Goal: Task Accomplishment & Management: Manage account settings

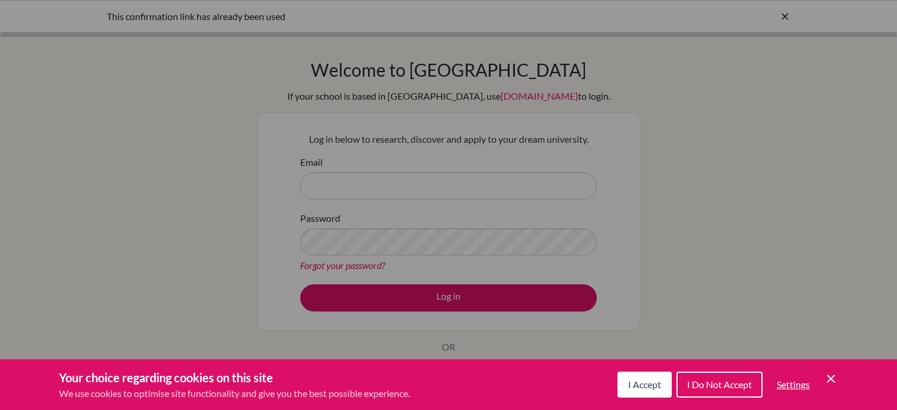
scroll to position [179, 0]
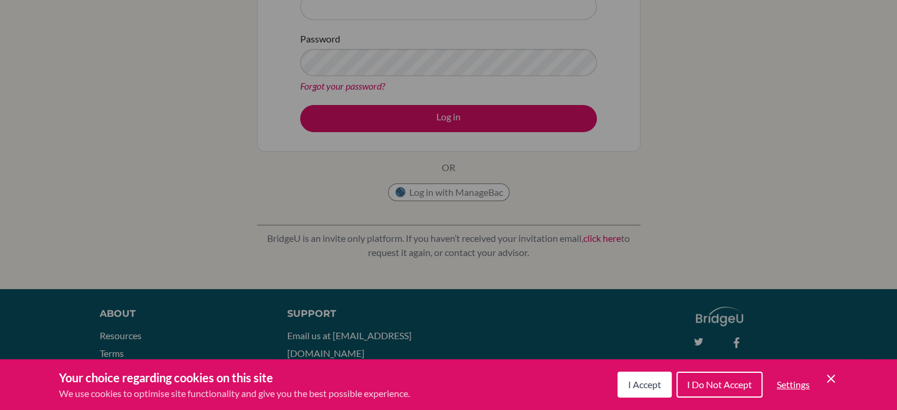
click at [574, 257] on div "Cookie Preferences" at bounding box center [448, 205] width 897 height 410
click at [641, 388] on span "I Accept" at bounding box center [644, 384] width 33 height 11
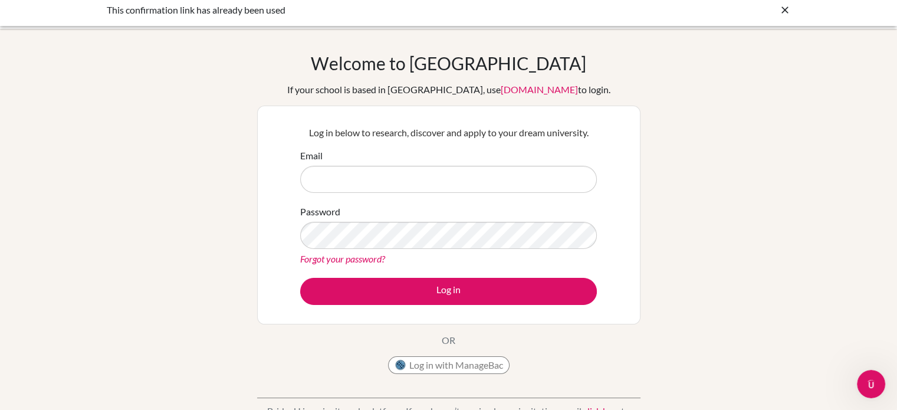
scroll to position [0, 0]
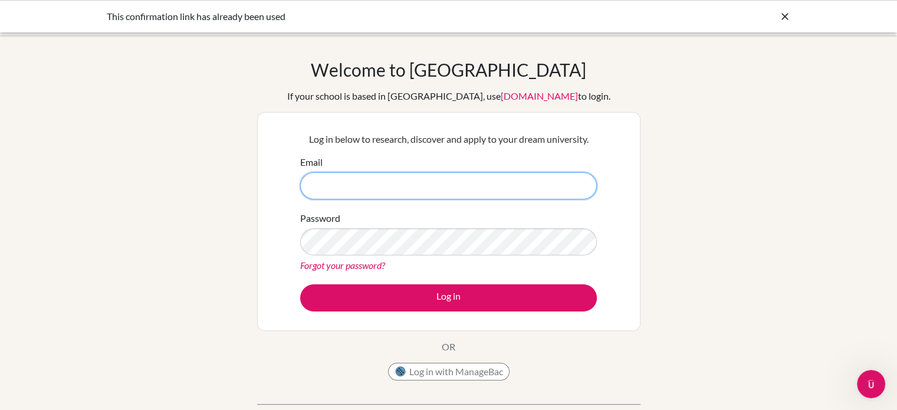
click at [532, 195] on input "Email" at bounding box center [448, 185] width 297 height 27
type input "[EMAIL_ADDRESS][DOMAIN_NAME]"
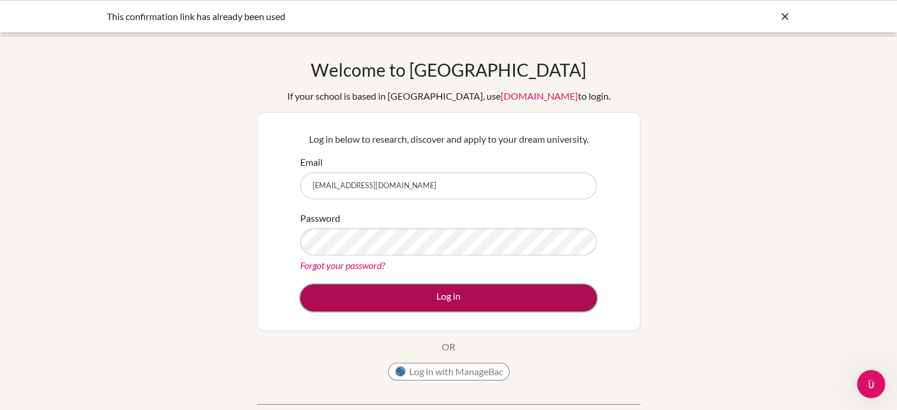
click at [470, 287] on button "Log in" at bounding box center [448, 297] width 297 height 27
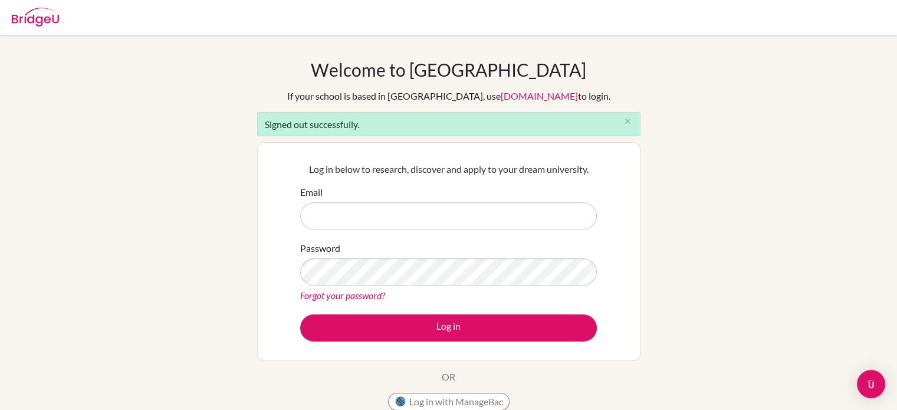
click at [449, 212] on input "Email" at bounding box center [448, 215] width 297 height 27
type input "[EMAIL_ADDRESS][DOMAIN_NAME]"
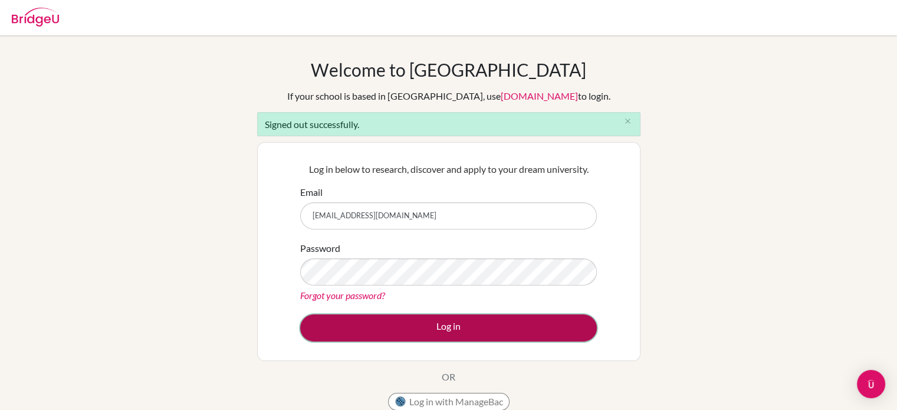
click at [472, 322] on button "Log in" at bounding box center [448, 327] width 297 height 27
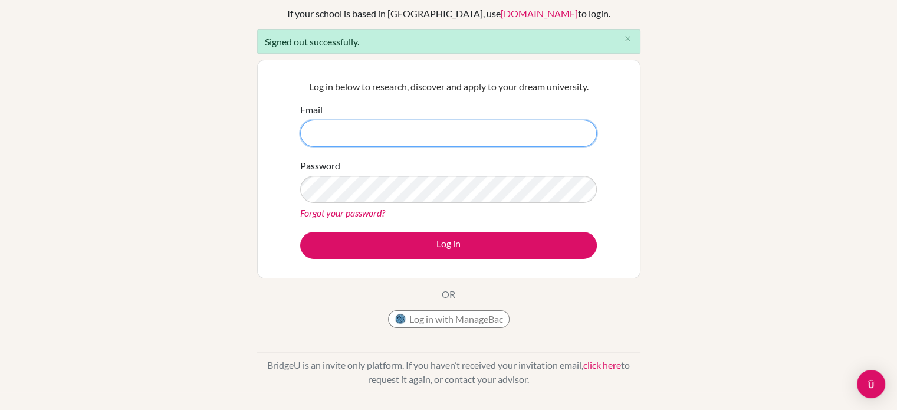
scroll to position [90, 0]
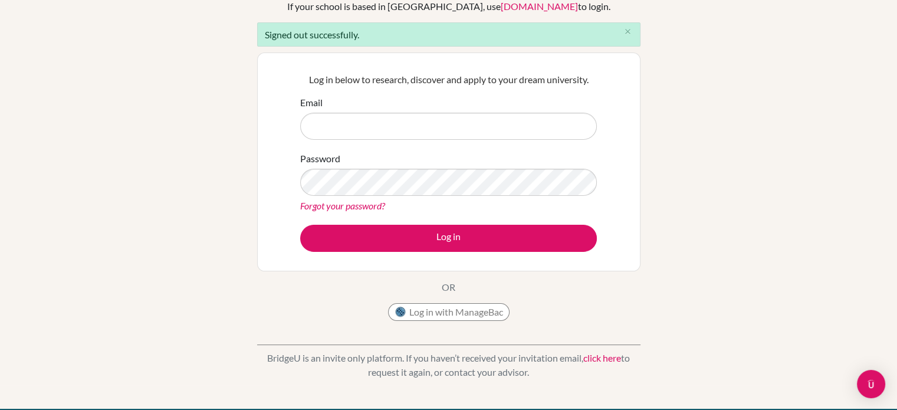
click at [339, 207] on link "Forgot your password?" at bounding box center [342, 205] width 85 height 11
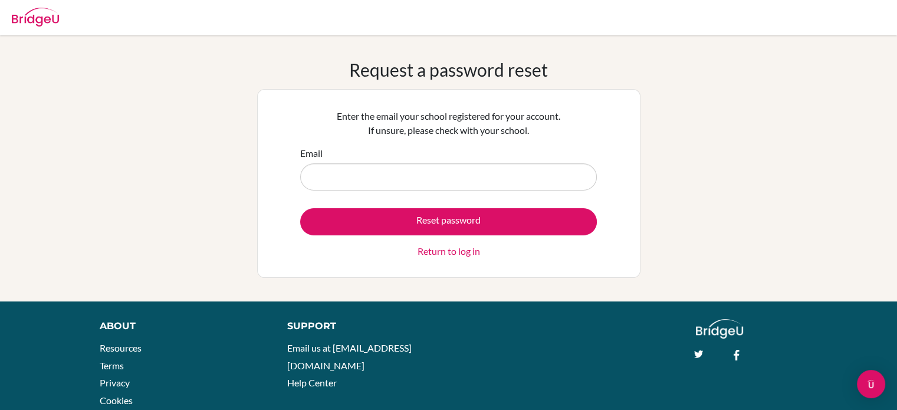
click at [339, 187] on input "Email" at bounding box center [448, 176] width 297 height 27
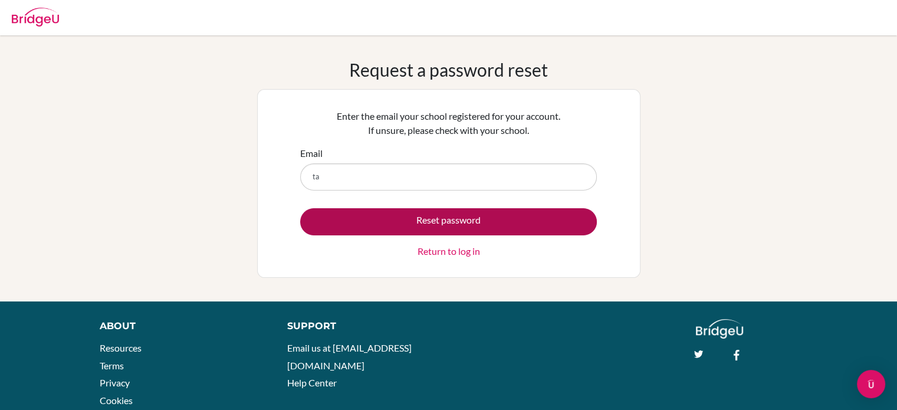
type input "tarun@cpsglobalschool.com"
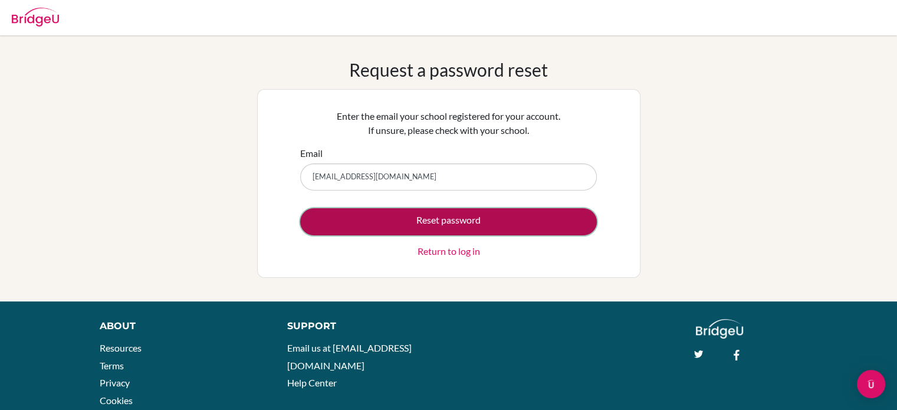
click at [426, 217] on button "Reset password" at bounding box center [448, 221] width 297 height 27
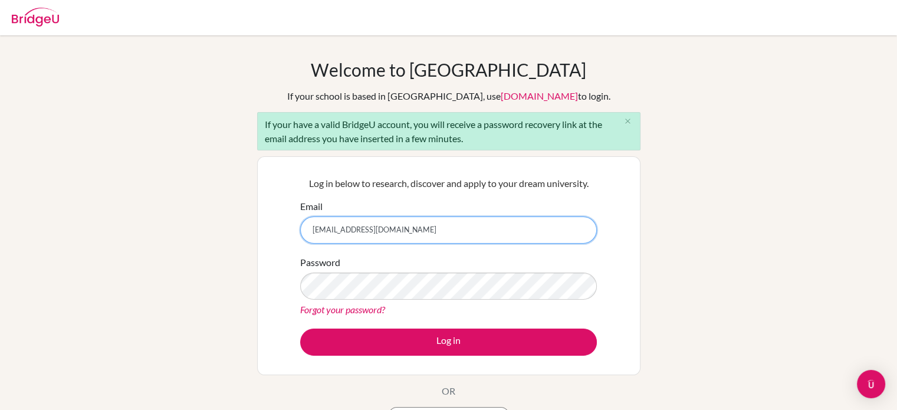
type input "[EMAIL_ADDRESS][DOMAIN_NAME]"
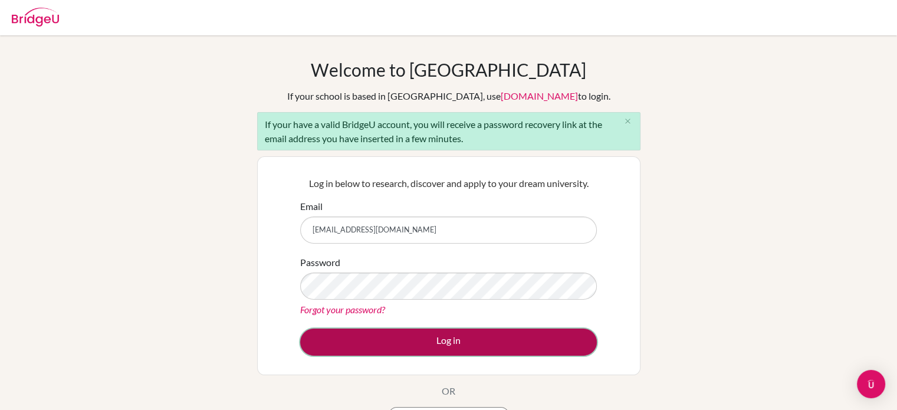
click at [431, 333] on button "Log in" at bounding box center [448, 342] width 297 height 27
